Goal: Information Seeking & Learning: Understand process/instructions

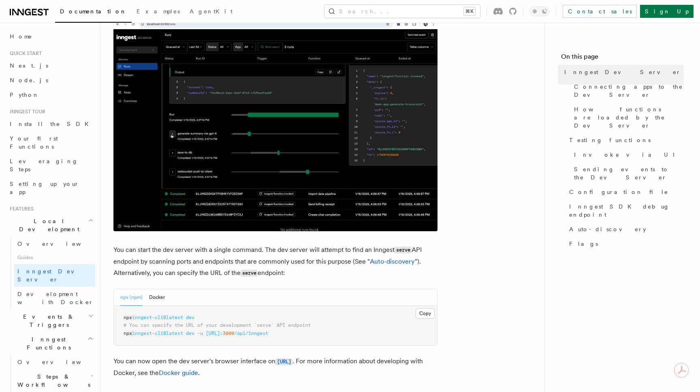
scroll to position [162, 0]
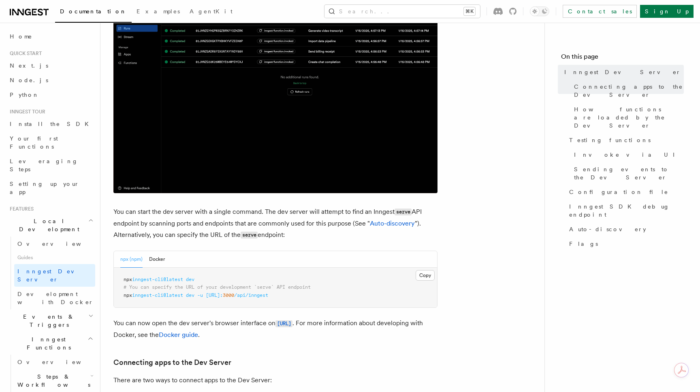
click at [186, 280] on span at bounding box center [184, 280] width 3 height 6
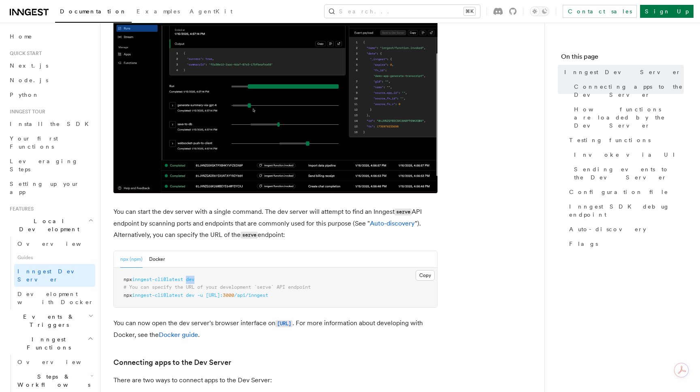
click at [186, 280] on span at bounding box center [184, 280] width 3 height 6
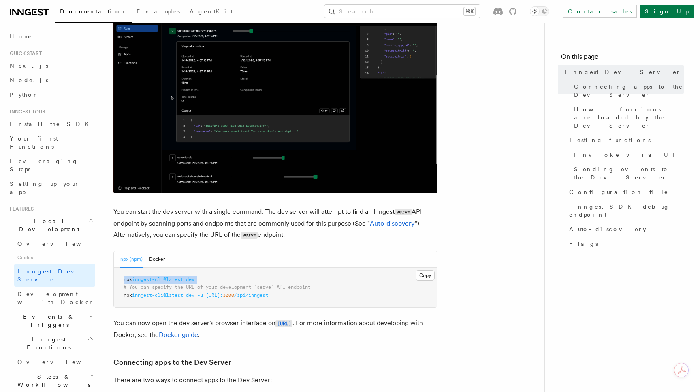
click at [186, 280] on span at bounding box center [184, 280] width 3 height 6
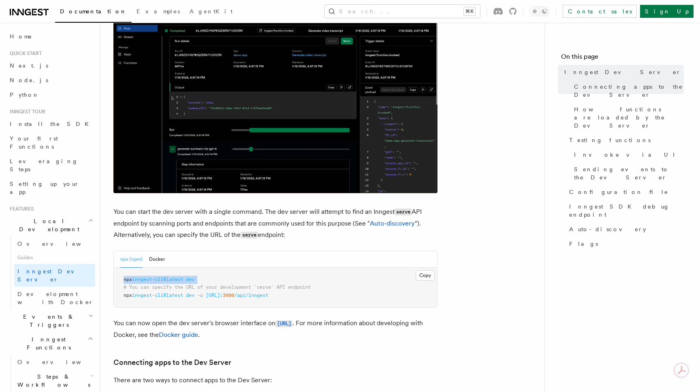
copy code "npx inngest-cli@latest dev"
